Goal: Register for event/course

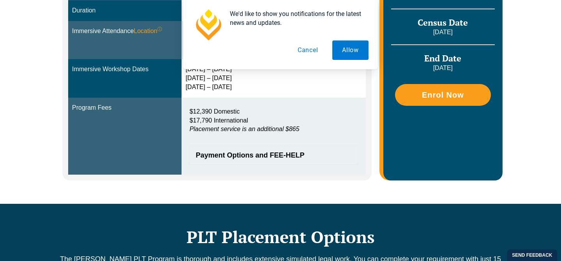
scroll to position [285, 0]
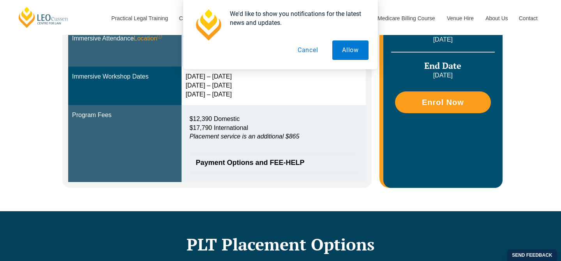
click at [316, 49] on button "Cancel" at bounding box center [308, 49] width 40 height 19
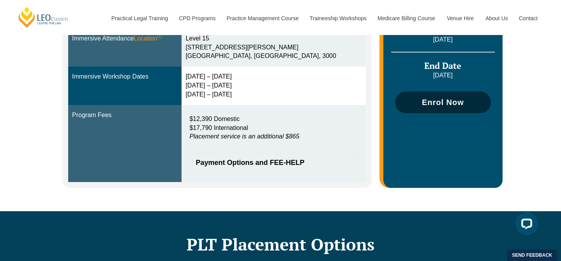
scroll to position [0, 0]
click at [471, 103] on span "Enrol Now" at bounding box center [443, 102] width 88 height 8
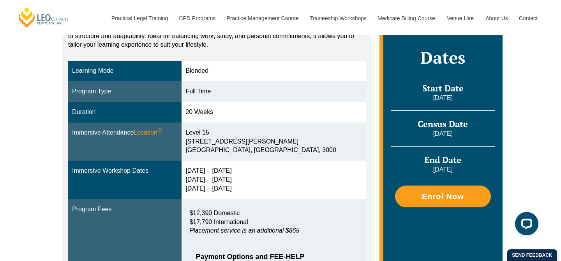
scroll to position [180, 0]
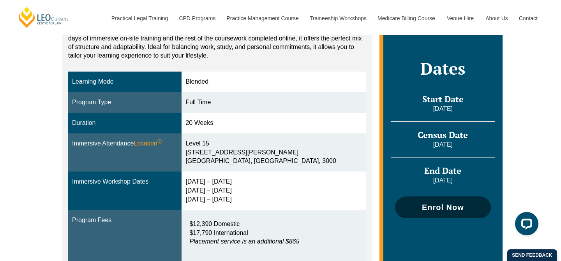
click at [431, 204] on span "Enrol Now" at bounding box center [443, 208] width 42 height 8
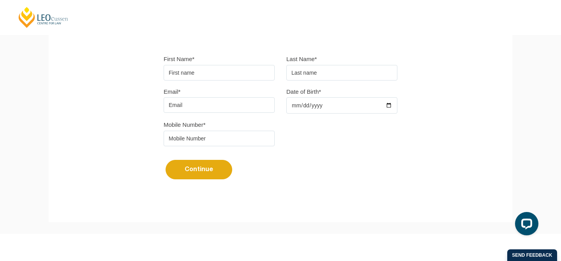
scroll to position [199, 0]
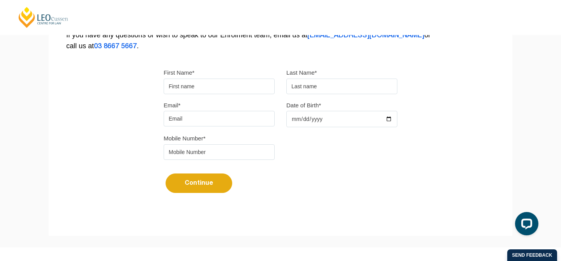
click at [219, 85] on input "First Name*" at bounding box center [218, 87] width 111 height 16
type input "Alexandra"
type input "Lamplugh"
type input "[EMAIL_ADDRESS][DOMAIN_NAME]"
click at [294, 121] on input "Date of Birth*" at bounding box center [341, 119] width 111 height 16
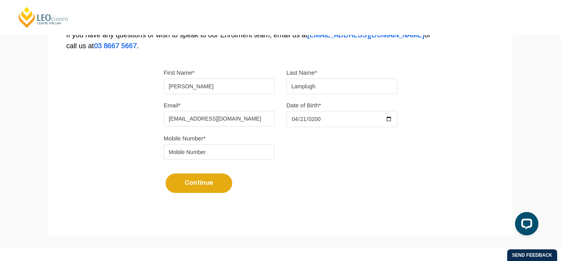
type input "2001-04-21"
click at [227, 152] on input "tel" at bounding box center [218, 152] width 111 height 16
type input "0448087794"
click at [186, 187] on button "Continue" at bounding box center [198, 183] width 67 height 19
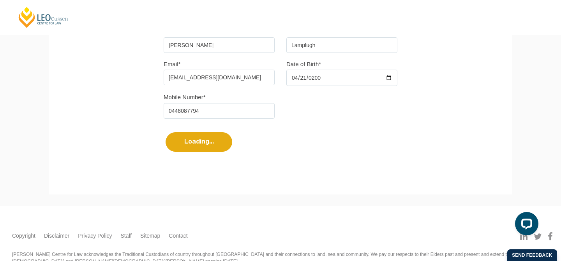
select select
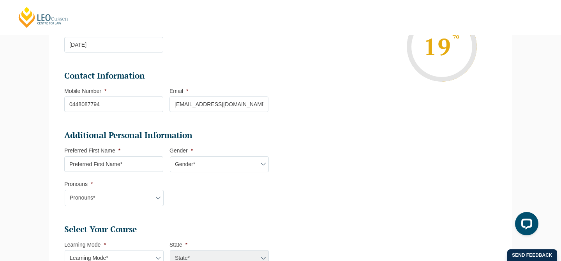
scroll to position [175, 0]
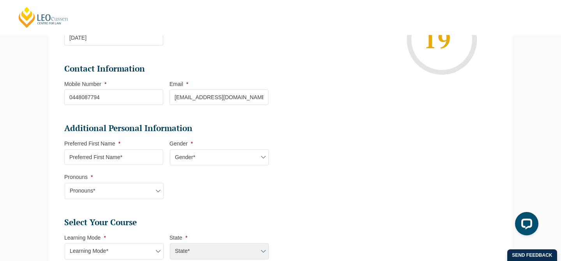
click at [128, 165] on input "Preferred First Name *" at bounding box center [113, 157] width 99 height 16
click at [137, 156] on input "Ally" at bounding box center [113, 157] width 99 height 16
type input "Ally"
click at [187, 156] on select "Gender* Male Female Nonbinary Intersex Prefer not to disclose Other" at bounding box center [219, 157] width 99 height 16
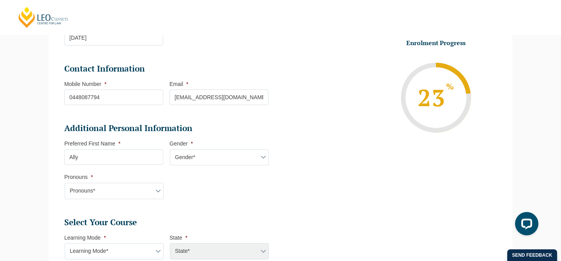
select select "[DEMOGRAPHIC_DATA]"
click at [139, 195] on select "Pronouns* She/Her/Hers He/Him/His They/Them/Theirs Other Prefer not to disclose" at bounding box center [114, 191] width 99 height 16
select select "She/Her/Hers"
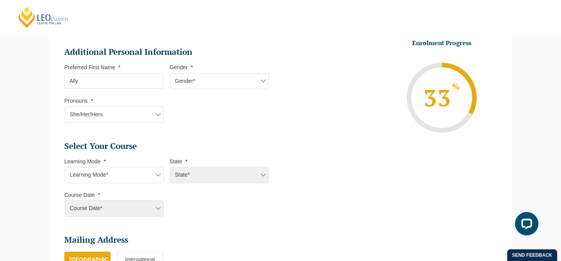
scroll to position [279, 0]
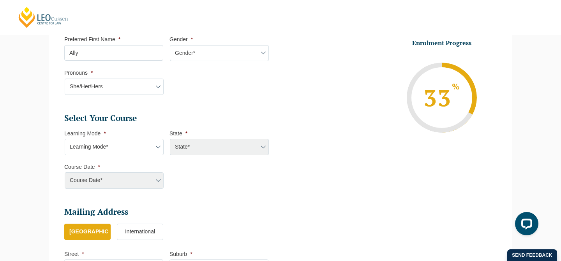
click at [124, 151] on select "Learning Mode* Online Full Time Learning Online Part Time Learning Blended Full…" at bounding box center [114, 147] width 99 height 16
select select "Blended Full Time Learning"
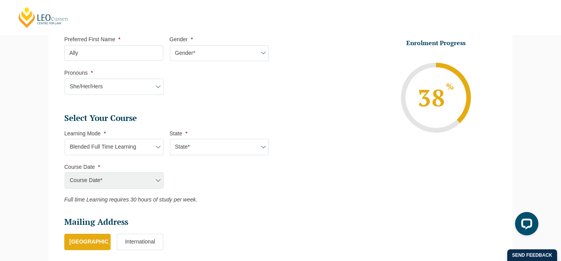
click at [186, 151] on select "State* ACT/NSW QLD SA VIC WA" at bounding box center [219, 147] width 99 height 16
select select "VIC"
click at [156, 183] on select "Course Date* December 2025 (08-Dec-2025 to 16-May-2026) January 2026 (27-Jan-20…" at bounding box center [114, 180] width 99 height 16
select select "[DATE] ([DATE] to [DATE])"
type input "Intake [DATE] FT"
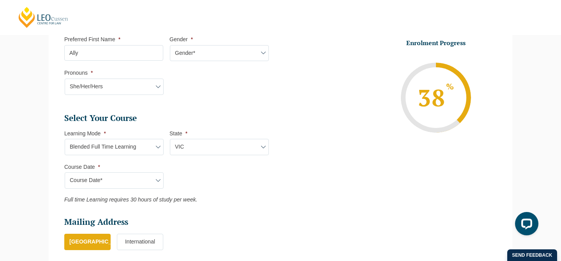
type input "Practical Legal Training ([GEOGRAPHIC_DATA])"
select select "VIC PLT (FEB) 2026 Full Time Blended"
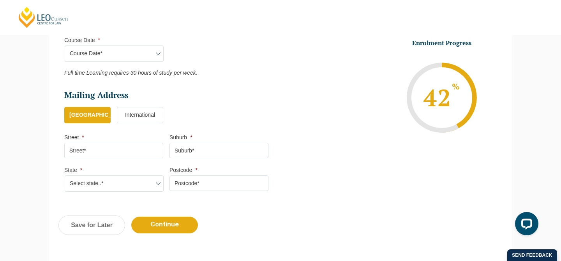
scroll to position [415, 0]
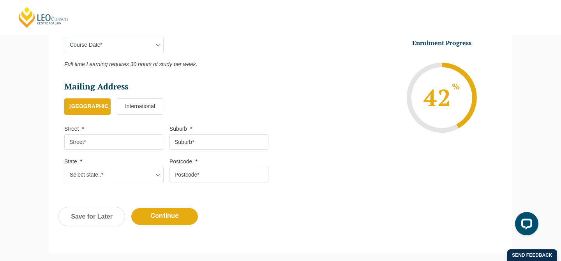
click at [118, 140] on input "Street *" at bounding box center [113, 142] width 99 height 16
type input "[STREET_ADDRESS][PERSON_NAME]"
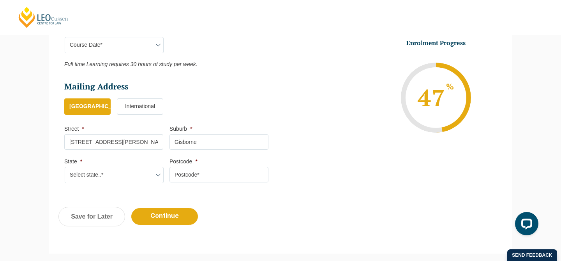
type input "Gisborne"
select select "VIC"
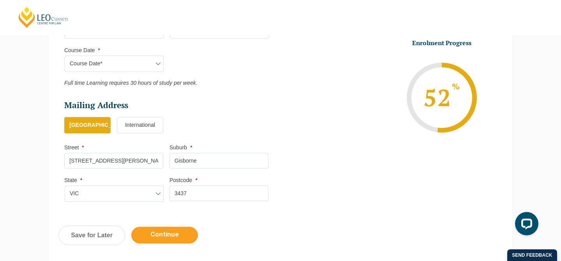
scroll to position [389, 0]
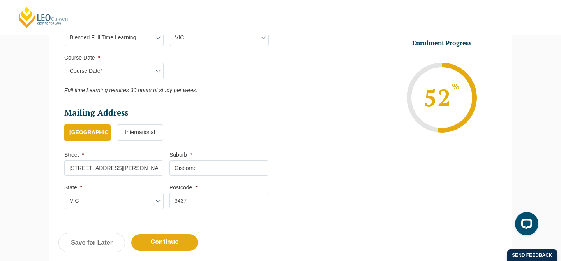
type input "3437"
click at [160, 71] on select "Course Date* December 2025 (08-Dec-2025 to 16-May-2026) January 2026 (27-Jan-20…" at bounding box center [114, 71] width 99 height 16
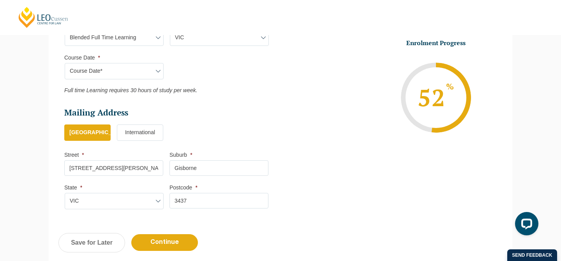
click at [142, 76] on select "Course Date* December 2025 (08-Dec-2025 to 16-May-2026) January 2026 (27-Jan-20…" at bounding box center [114, 71] width 99 height 16
click at [147, 71] on select "Course Date* December 2025 (08-Dec-2025 to 16-May-2026) January 2026 (27-Jan-20…" at bounding box center [114, 71] width 99 height 16
click at [155, 73] on select "Course Date* December 2025 (08-Dec-2025 to 16-May-2026) January 2026 (27-Jan-20…" at bounding box center [114, 71] width 99 height 16
select select "[DATE] ([DATE] to [DATE])"
type input "Intake 01 January 2026 FT"
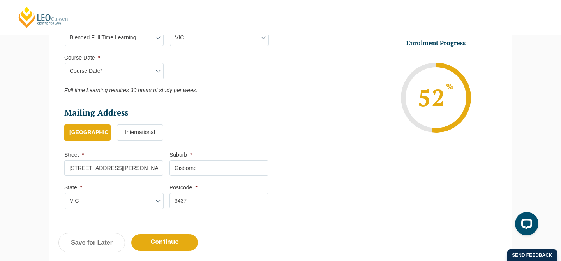
select select "[PERSON_NAME] (JAN) 2026 Full Time Blended"
click at [143, 72] on select "Course Date* December 2025 (08-Dec-2025 to 16-May-2026) January 2026 (27-Jan-20…" at bounding box center [114, 71] width 99 height 16
select select "[DATE] ([DATE] to [DATE])"
type input "Intake [DATE] FT"
select select "VIC PLT (FEB) 2026 Full Time Blended"
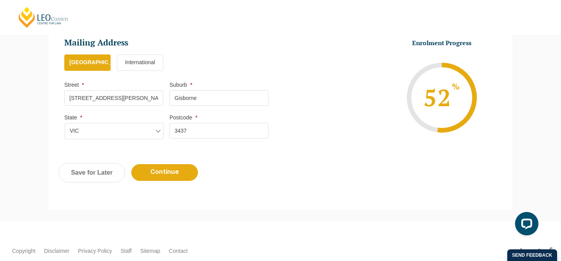
scroll to position [456, 0]
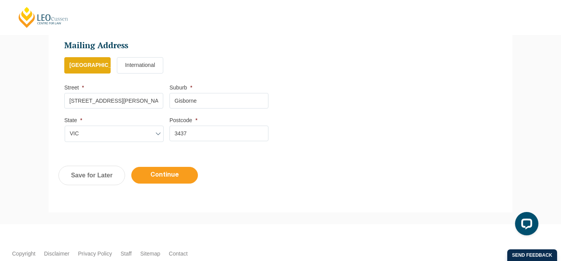
click at [148, 181] on input "Continue" at bounding box center [164, 175] width 67 height 17
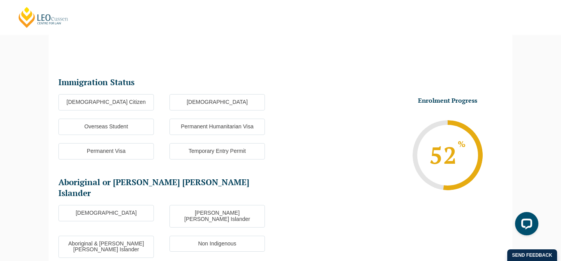
scroll to position [67, 0]
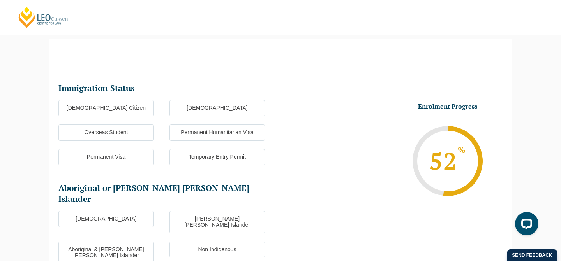
click at [98, 107] on label "[DEMOGRAPHIC_DATA] Citizen" at bounding box center [105, 108] width 95 height 16
click at [0, 0] on input "[DEMOGRAPHIC_DATA] Citizen" at bounding box center [0, 0] width 0 height 0
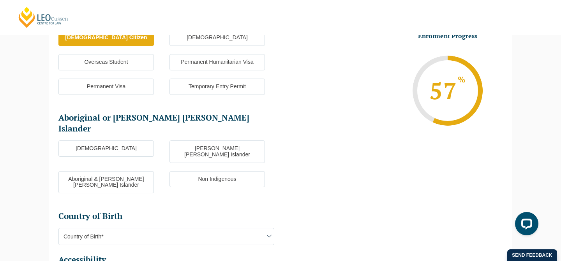
scroll to position [147, 0]
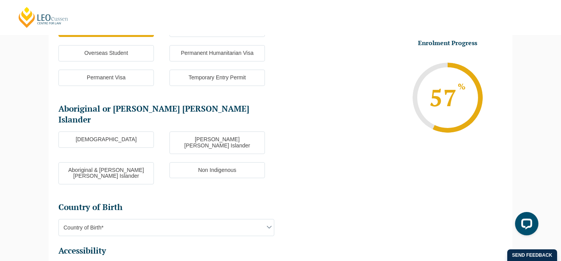
click at [181, 162] on label "Non Indigenous" at bounding box center [216, 170] width 95 height 16
click at [0, 0] on input "Non Indigenous" at bounding box center [0, 0] width 0 height 0
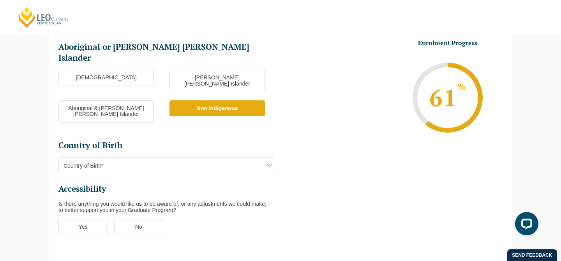
scroll to position [221, 0]
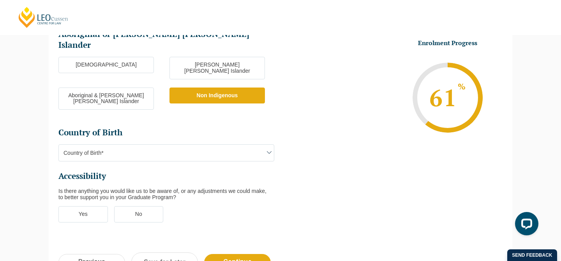
click at [166, 145] on span "Country of Birth*" at bounding box center [166, 153] width 215 height 16
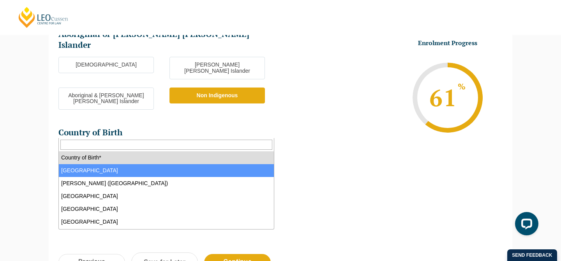
select select "Australia 1101"
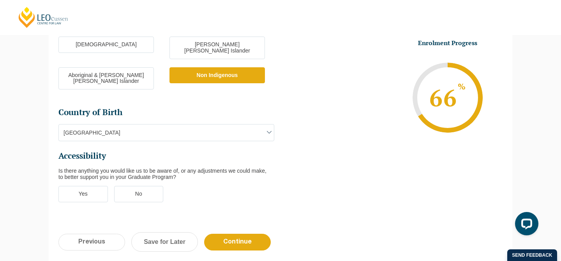
scroll to position [243, 0]
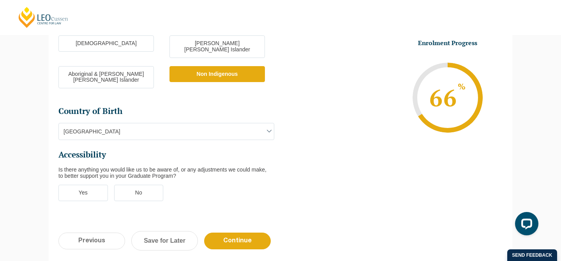
click at [148, 185] on label "No" at bounding box center [138, 193] width 49 height 16
click at [0, 0] on input "No" at bounding box center [0, 0] width 0 height 0
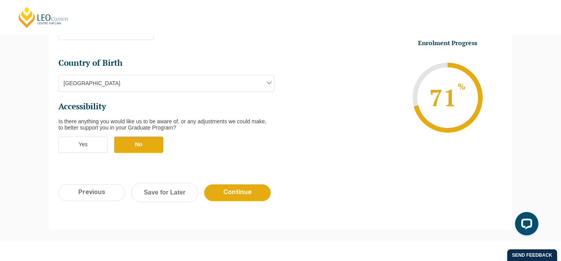
scroll to position [292, 0]
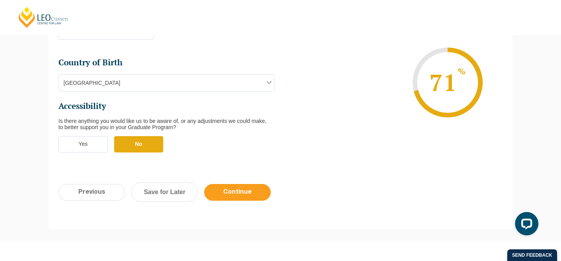
click at [230, 184] on input "Continue" at bounding box center [237, 192] width 67 height 17
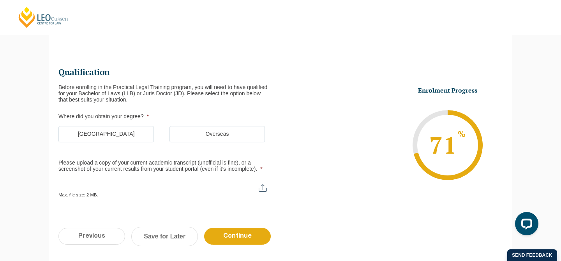
scroll to position [67, 0]
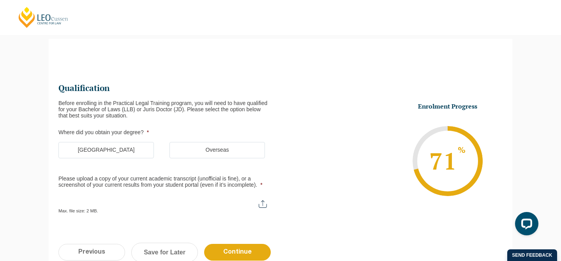
click at [118, 149] on label "[GEOGRAPHIC_DATA]" at bounding box center [105, 150] width 95 height 16
click at [0, 0] on input "[GEOGRAPHIC_DATA]" at bounding box center [0, 0] width 0 height 0
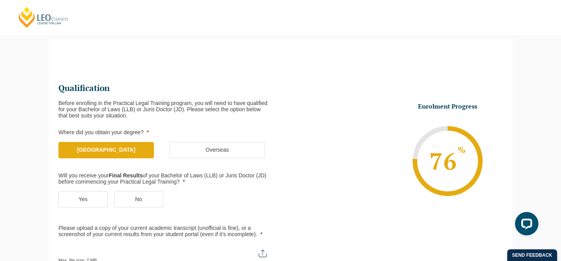
click at [86, 196] on label "Yes" at bounding box center [82, 200] width 49 height 16
click at [0, 0] on input "Yes" at bounding box center [0, 0] width 0 height 0
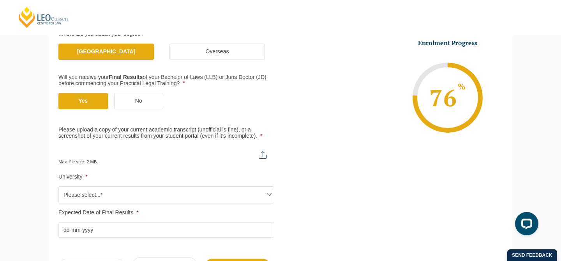
scroll to position [167, 0]
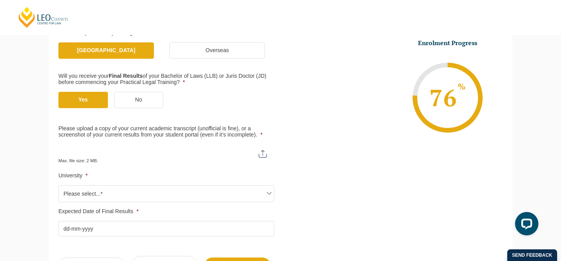
click at [108, 194] on span "Please select...*" at bounding box center [166, 194] width 215 height 16
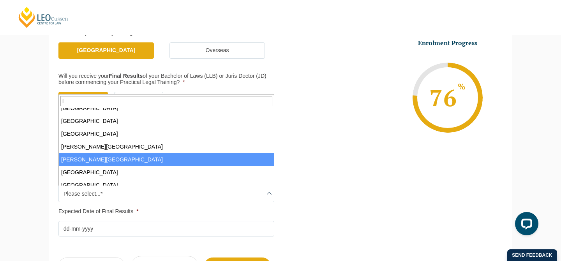
scroll to position [0, 0]
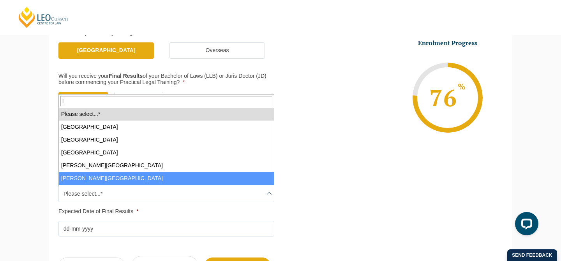
type input "la"
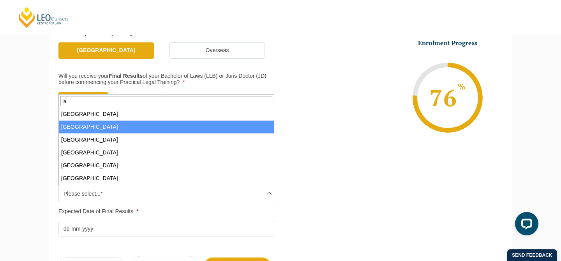
select select "[GEOGRAPHIC_DATA]"
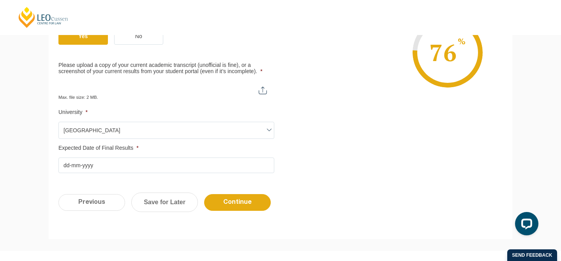
scroll to position [235, 0]
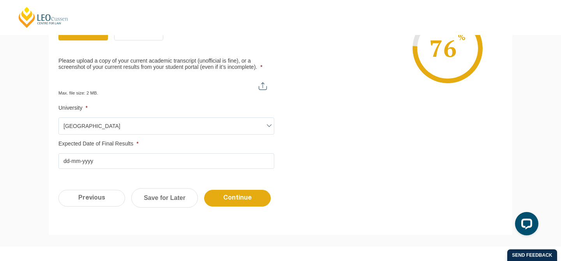
click at [190, 169] on input "Expected Date of Final Results *" at bounding box center [166, 161] width 216 height 16
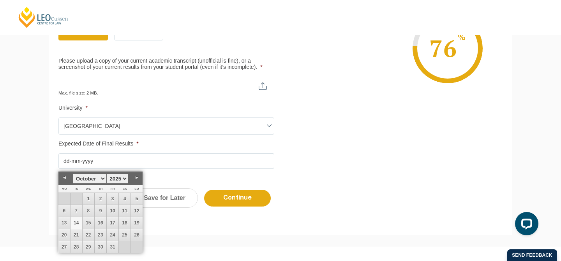
click at [135, 180] on link "Next" at bounding box center [137, 178] width 12 height 12
click at [98, 245] on link "27" at bounding box center [101, 247] width 12 height 12
type input "[DATE]"
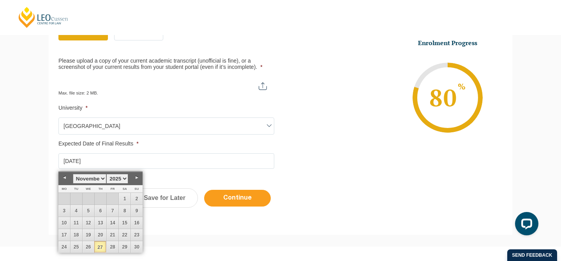
click at [228, 199] on input "Continue" at bounding box center [237, 198] width 67 height 17
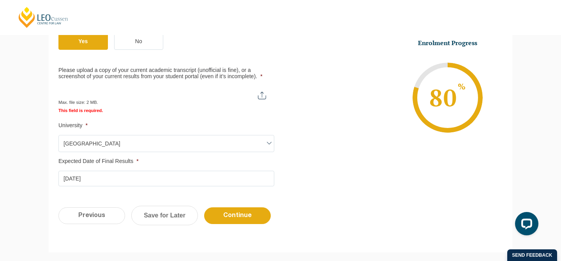
scroll to position [253, 0]
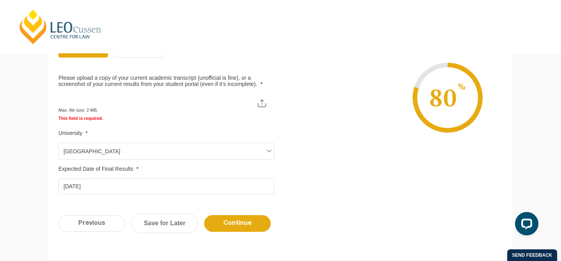
click at [260, 102] on input "Please upload a copy of your current academic transcript (unofficial is fine), …" at bounding box center [165, 100] width 215 height 13
type input "C:\fakepath\Personal Academic Transcript 9175367 20737702 14-Oct-2025 16 31 32.…"
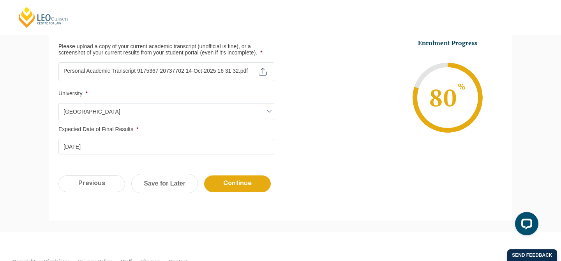
scroll to position [285, 0]
click at [236, 183] on input "Continue" at bounding box center [237, 183] width 67 height 17
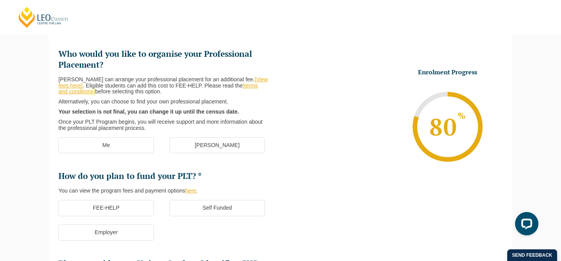
scroll to position [67, 0]
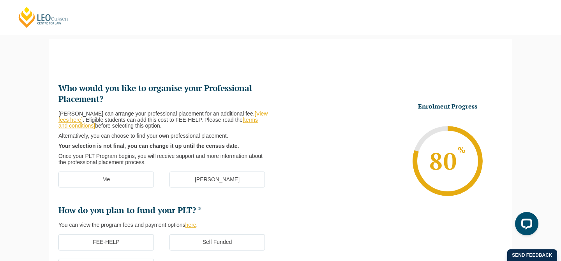
click at [135, 181] on label "Me" at bounding box center [105, 180] width 95 height 16
click at [0, 0] on input "Me" at bounding box center [0, 0] width 0 height 0
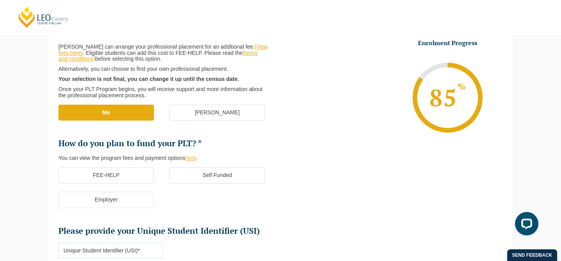
scroll to position [139, 0]
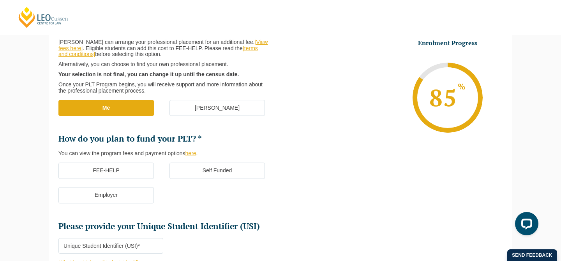
click at [140, 200] on label "Employer" at bounding box center [105, 195] width 95 height 16
click at [0, 0] on input "Employer" at bounding box center [0, 0] width 0 height 0
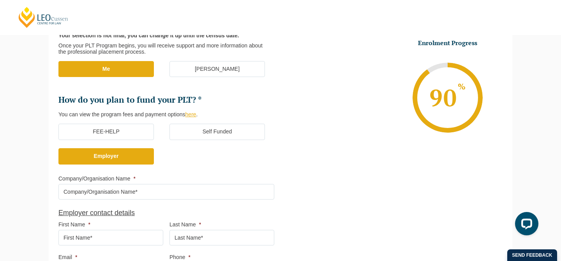
scroll to position [174, 0]
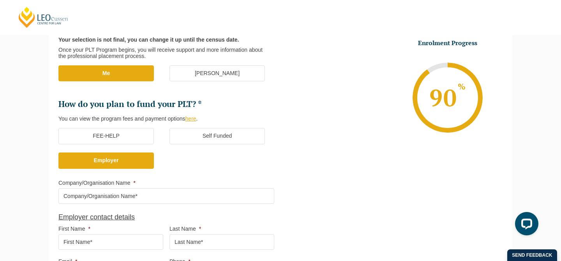
click at [217, 140] on label "Self Funded" at bounding box center [216, 136] width 95 height 16
click at [0, 0] on input "Self Funded" at bounding box center [0, 0] width 0 height 0
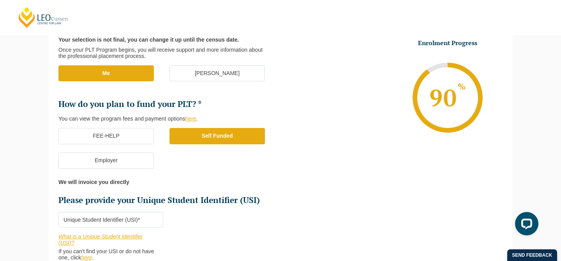
click at [136, 137] on label "FEE-HELP" at bounding box center [105, 136] width 95 height 16
click at [0, 0] on input "FEE-HELP" at bounding box center [0, 0] width 0 height 0
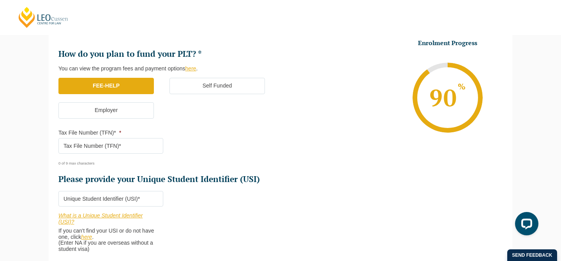
scroll to position [223, 0]
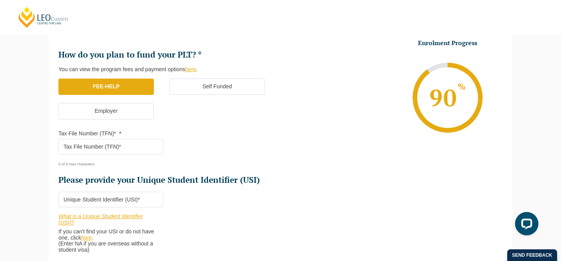
click at [196, 91] on label "Self Funded" at bounding box center [216, 87] width 95 height 16
click at [0, 0] on input "Self Funded" at bounding box center [0, 0] width 0 height 0
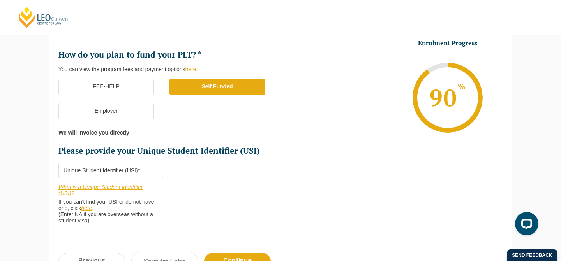
click at [127, 107] on label "Employer" at bounding box center [105, 111] width 95 height 16
click at [0, 0] on input "Employer" at bounding box center [0, 0] width 0 height 0
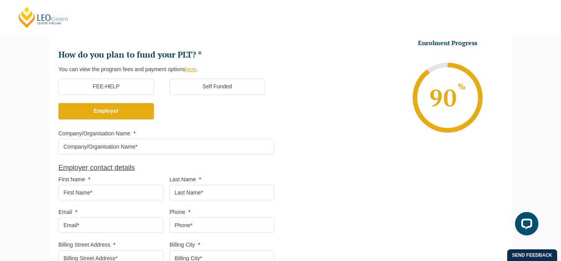
click at [199, 88] on label "Self Funded" at bounding box center [216, 87] width 95 height 16
click at [0, 0] on input "Self Funded" at bounding box center [0, 0] width 0 height 0
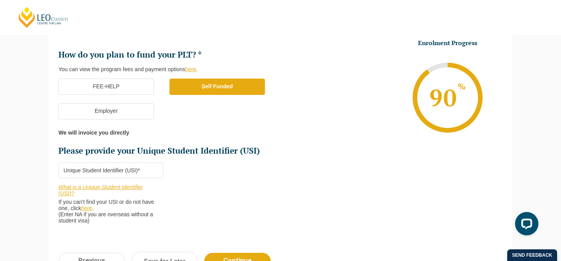
scroll to position [259, 0]
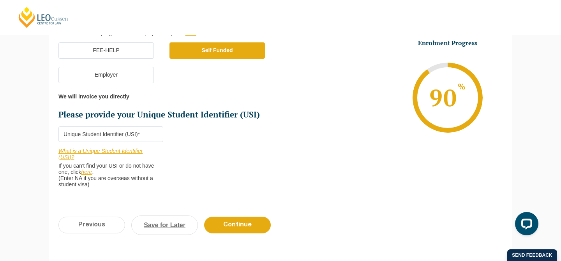
click at [162, 228] on link "Save for Later" at bounding box center [164, 225] width 67 height 19
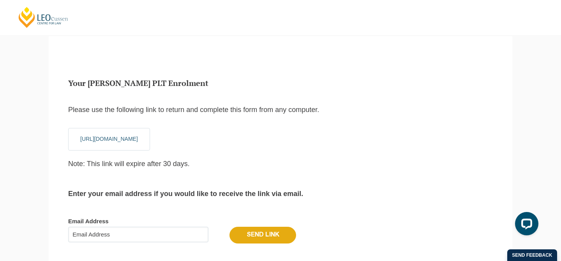
scroll to position [26, 0]
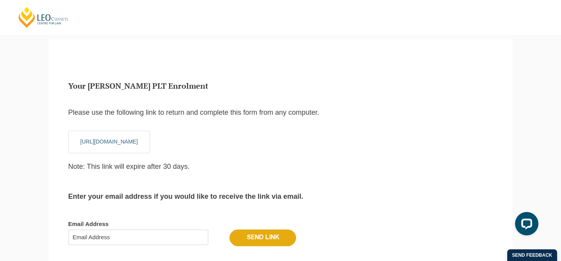
click at [81, 239] on input "Email Address" at bounding box center [138, 238] width 140 height 16
type input "[EMAIL_ADDRESS][DOMAIN_NAME]"
click at [275, 241] on input "Send Link" at bounding box center [262, 238] width 67 height 16
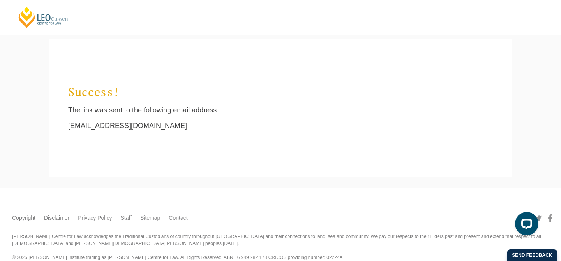
scroll to position [7, 3]
